Goal: Task Accomplishment & Management: Manage account settings

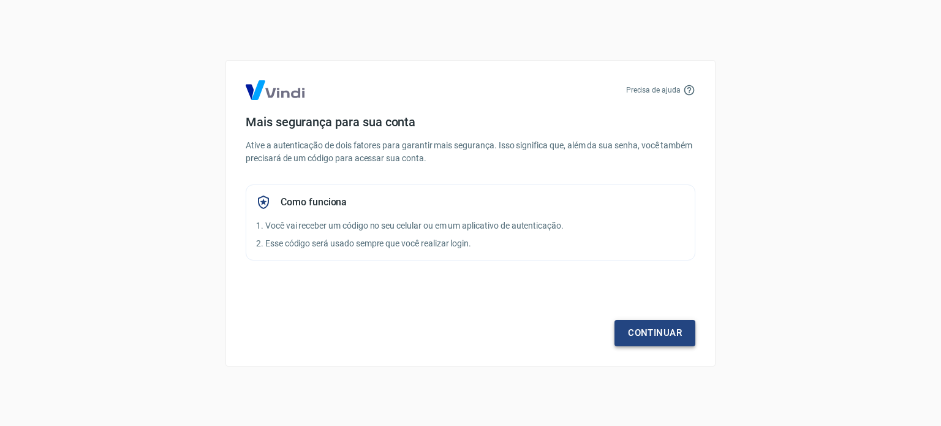
click at [655, 330] on link "Continuar" at bounding box center [654, 333] width 81 height 26
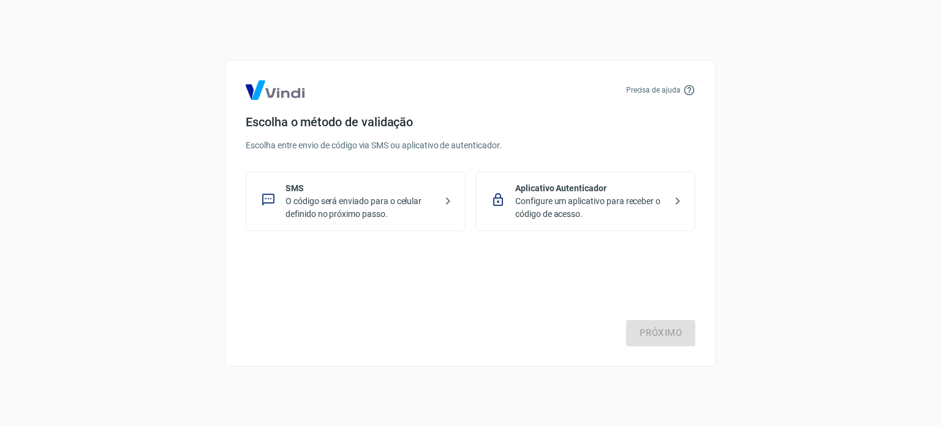
click at [591, 202] on p "Configure um aplicativo para receber o código de acesso." at bounding box center [590, 208] width 150 height 26
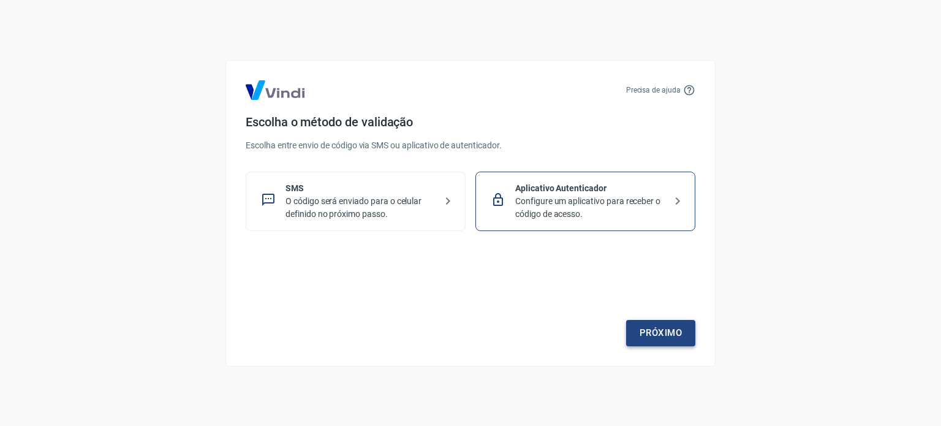
click at [651, 334] on link "Próximo" at bounding box center [660, 333] width 69 height 26
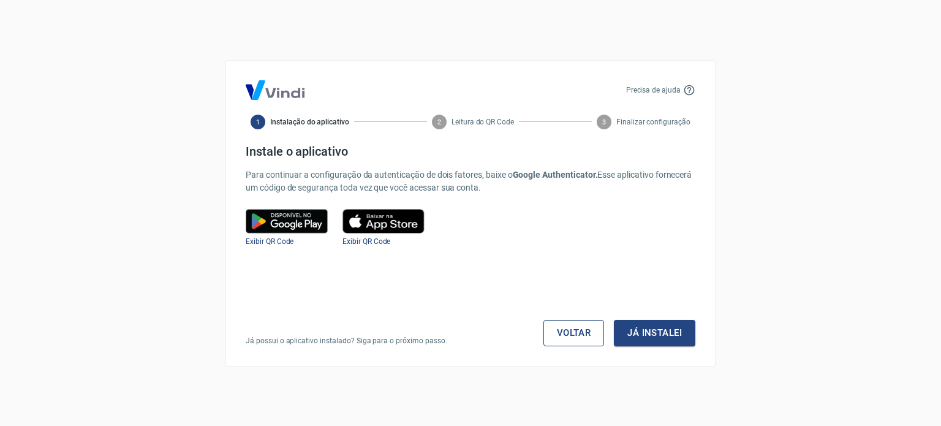
click at [572, 335] on link "Voltar" at bounding box center [573, 333] width 61 height 26
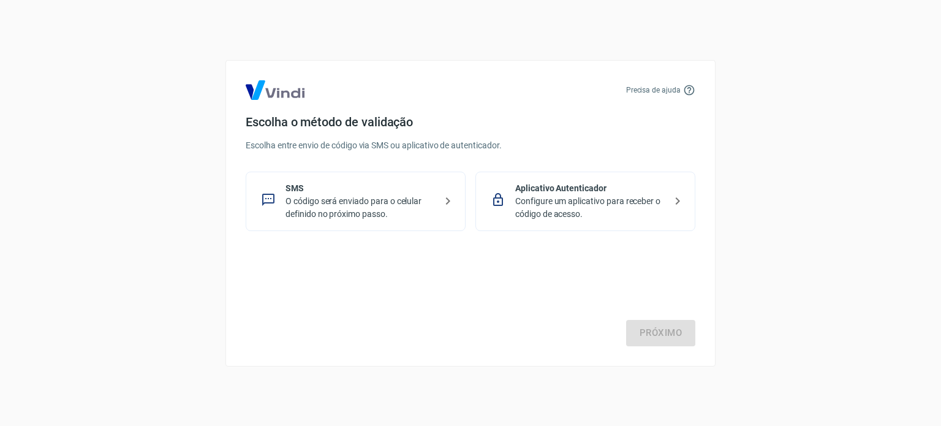
click at [312, 183] on p "SMS" at bounding box center [360, 188] width 150 height 13
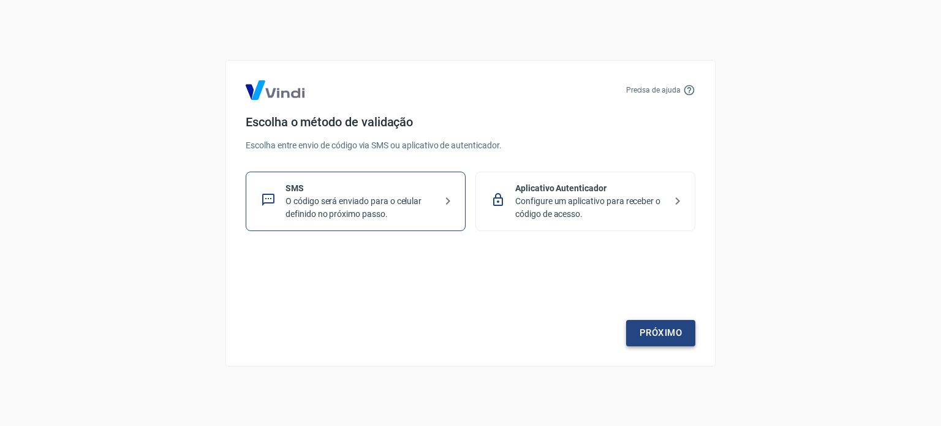
click at [662, 331] on link "Próximo" at bounding box center [660, 333] width 69 height 26
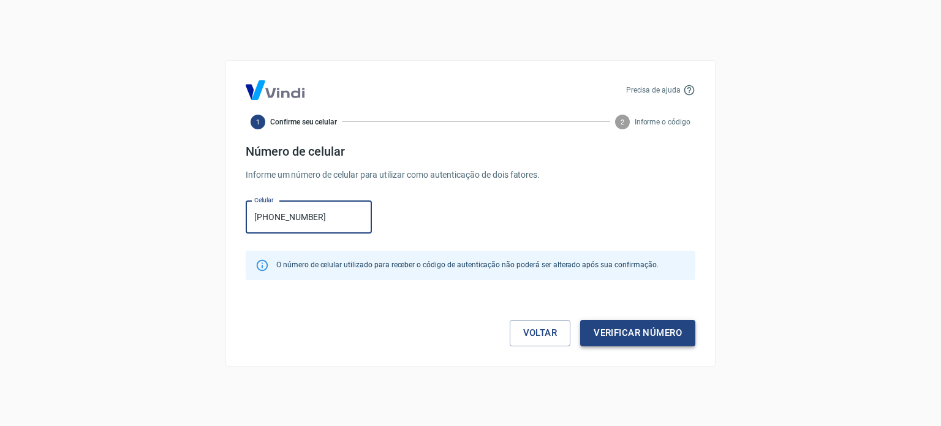
type input "[PHONE_NUMBER]"
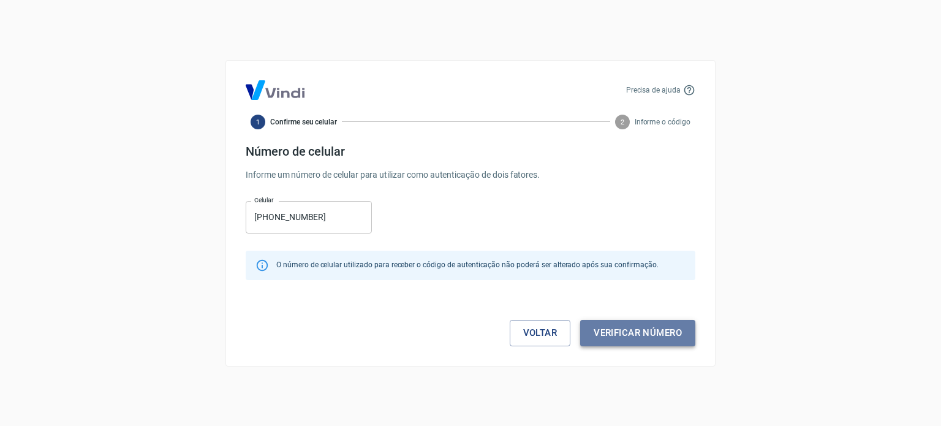
click at [665, 336] on button "Verificar número" at bounding box center [637, 333] width 115 height 26
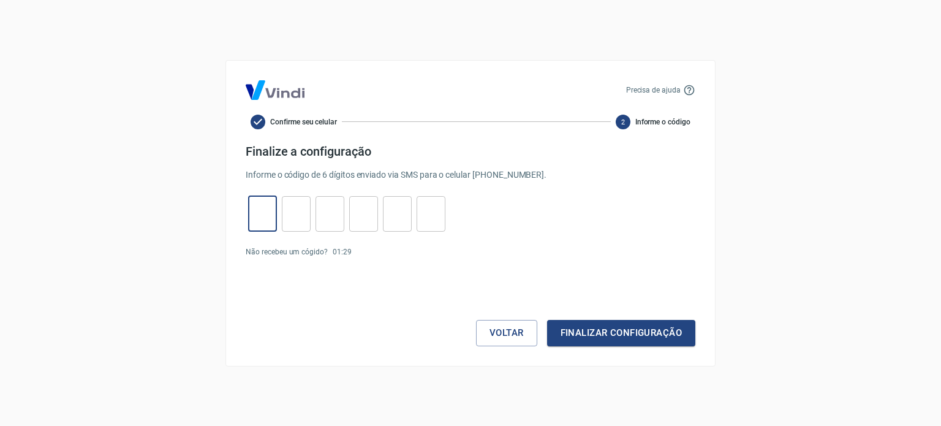
click at [267, 217] on input "tel" at bounding box center [262, 213] width 29 height 26
type input "1"
type input "7"
type input "5"
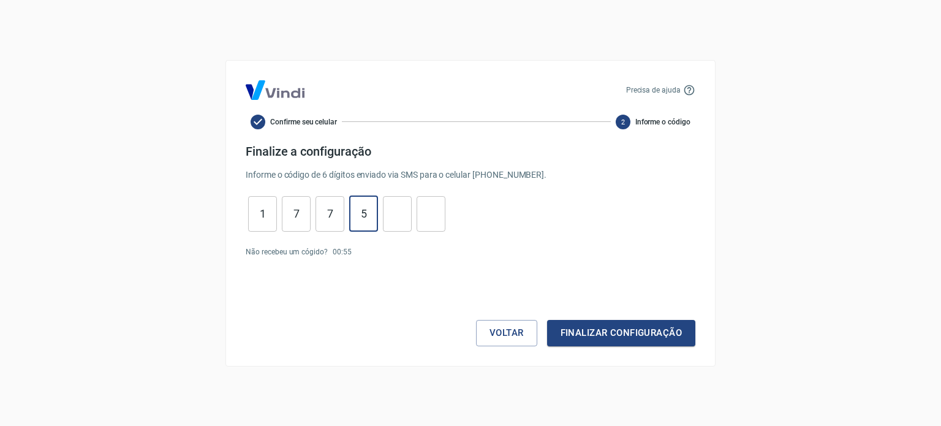
type input "8"
click at [674, 344] on button "Finalizar configuração" at bounding box center [621, 333] width 148 height 26
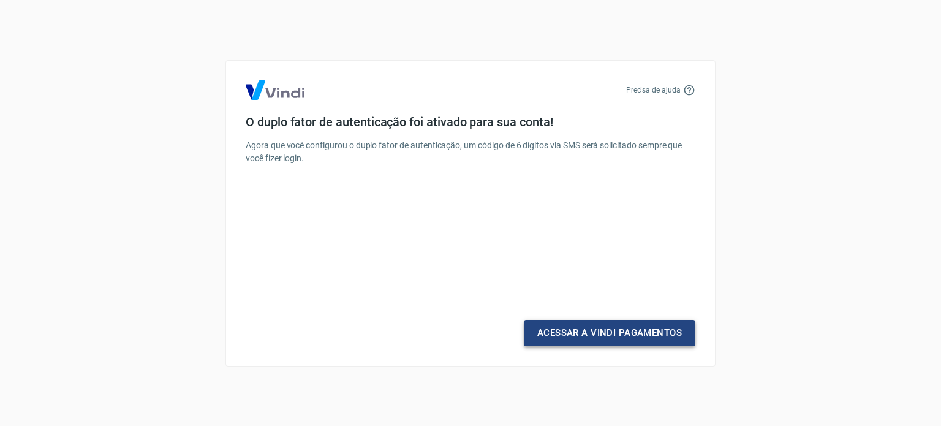
click at [613, 337] on link "Acessar a Vindi Pagamentos" at bounding box center [610, 333] width 172 height 26
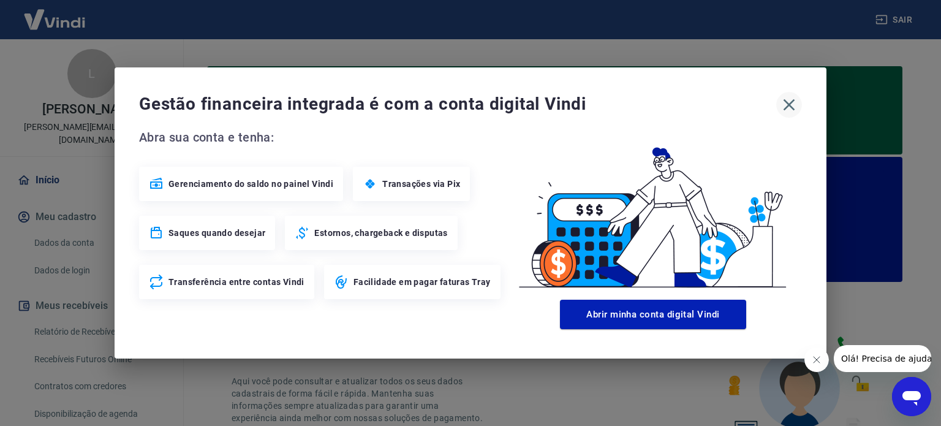
click at [792, 99] on icon "button" at bounding box center [789, 105] width 20 height 20
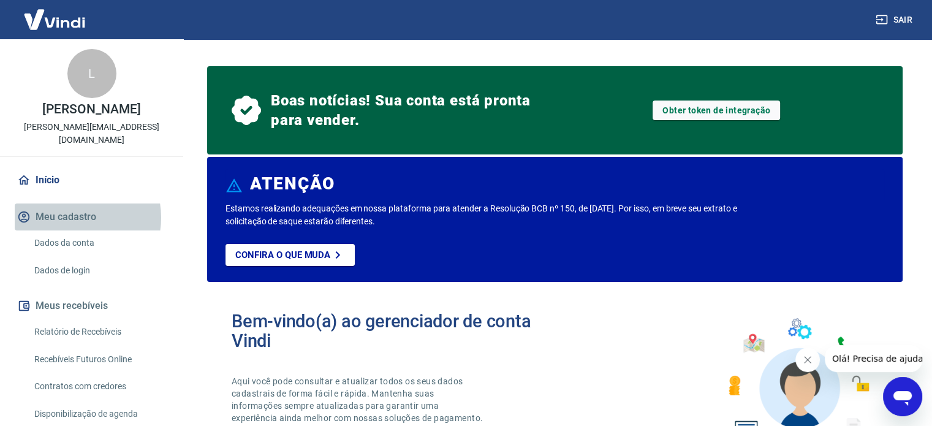
click at [74, 205] on button "Meu cadastro" at bounding box center [92, 216] width 154 height 27
click at [811, 359] on icon "Fechar mensagem da empresa" at bounding box center [808, 360] width 10 height 10
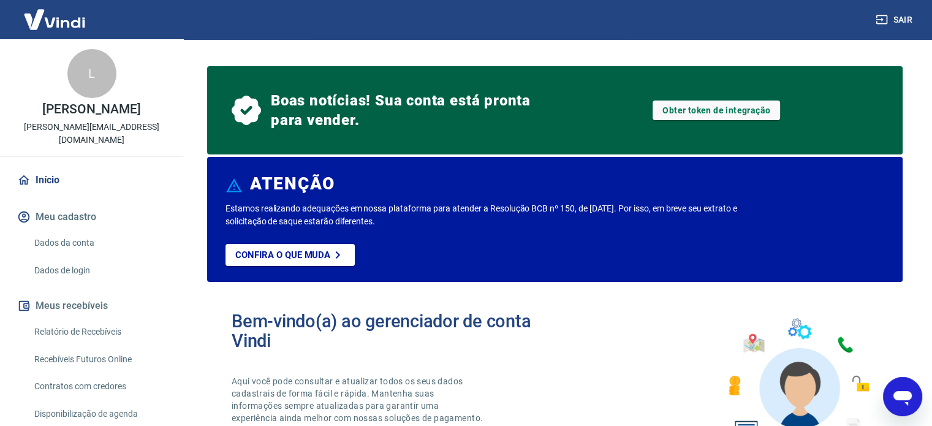
click at [82, 73] on div "L" at bounding box center [91, 73] width 49 height 49
click at [64, 230] on link "Dados da conta" at bounding box center [98, 242] width 139 height 25
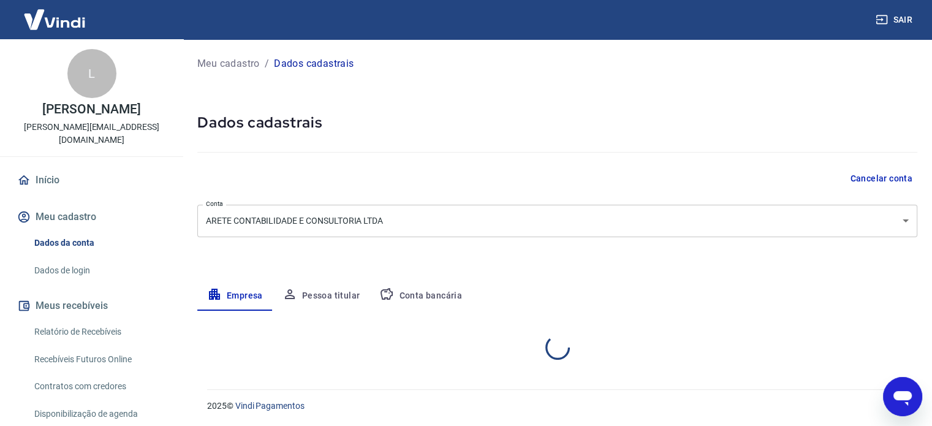
select select "SP"
select select "business"
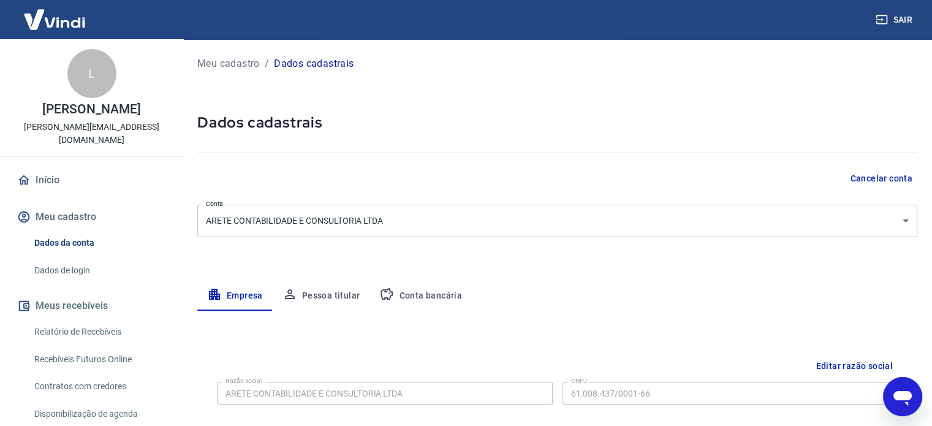
scroll to position [60, 0]
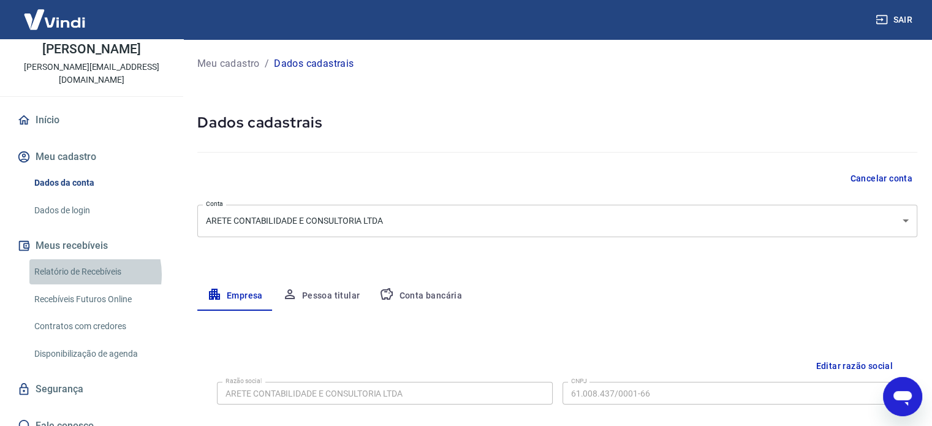
click at [83, 261] on link "Relatório de Recebíveis" at bounding box center [98, 271] width 139 height 25
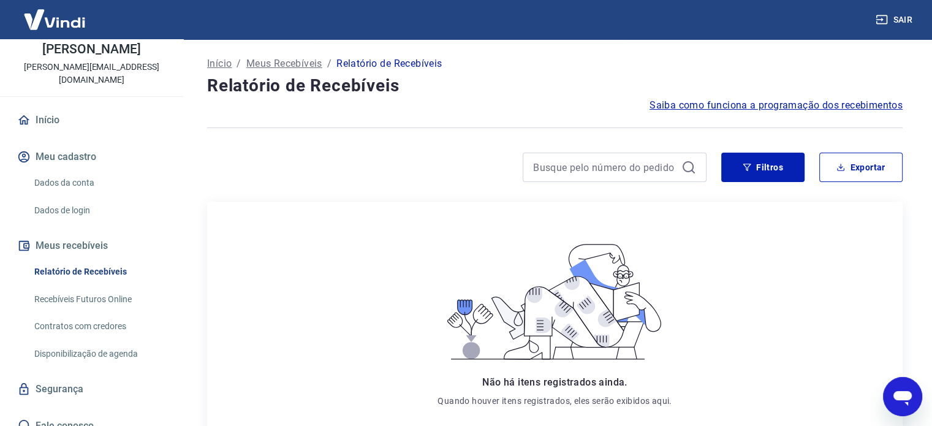
click at [85, 235] on button "Meus recebíveis" at bounding box center [92, 245] width 154 height 27
click at [97, 287] on link "Recebíveis Futuros Online" at bounding box center [98, 299] width 139 height 25
